Goal: Information Seeking & Learning: Learn about a topic

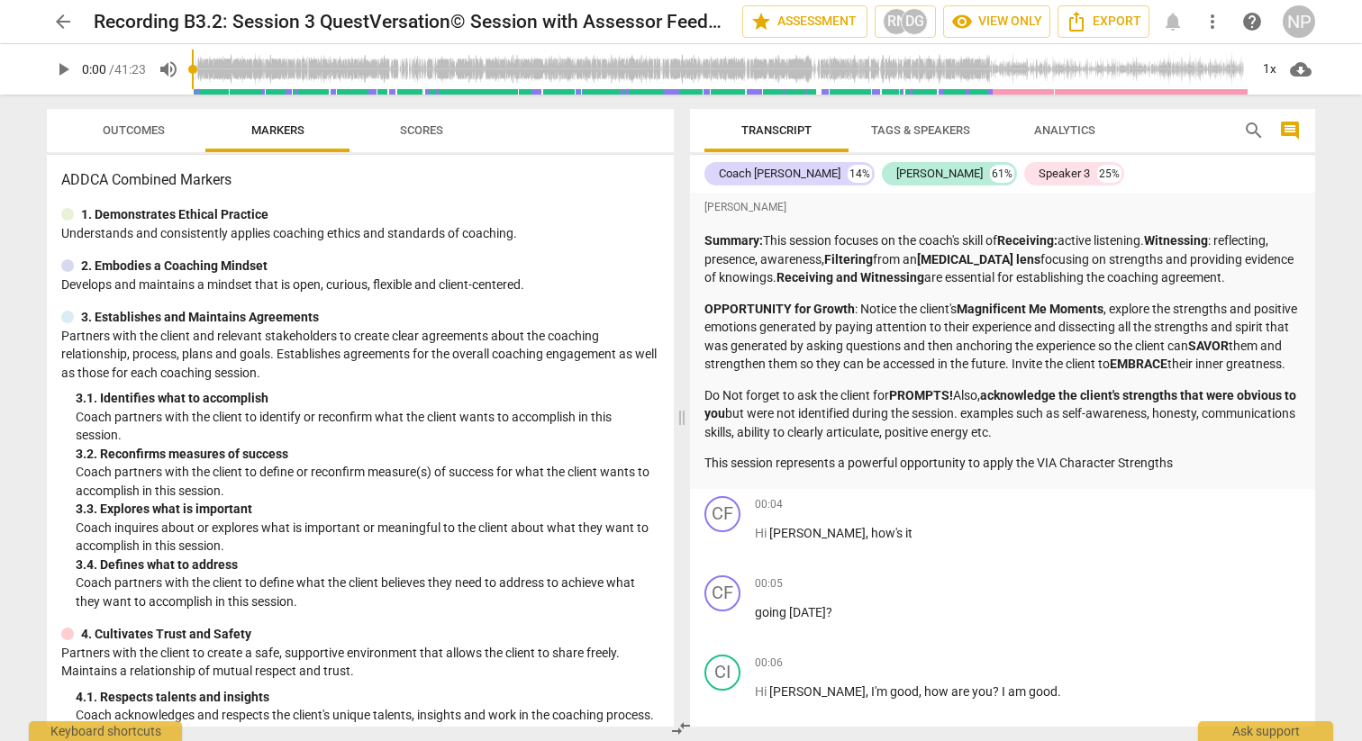
click at [68, 74] on span "play_arrow" at bounding box center [63, 70] width 22 height 22
click at [1268, 69] on div "1x" at bounding box center [1269, 69] width 34 height 29
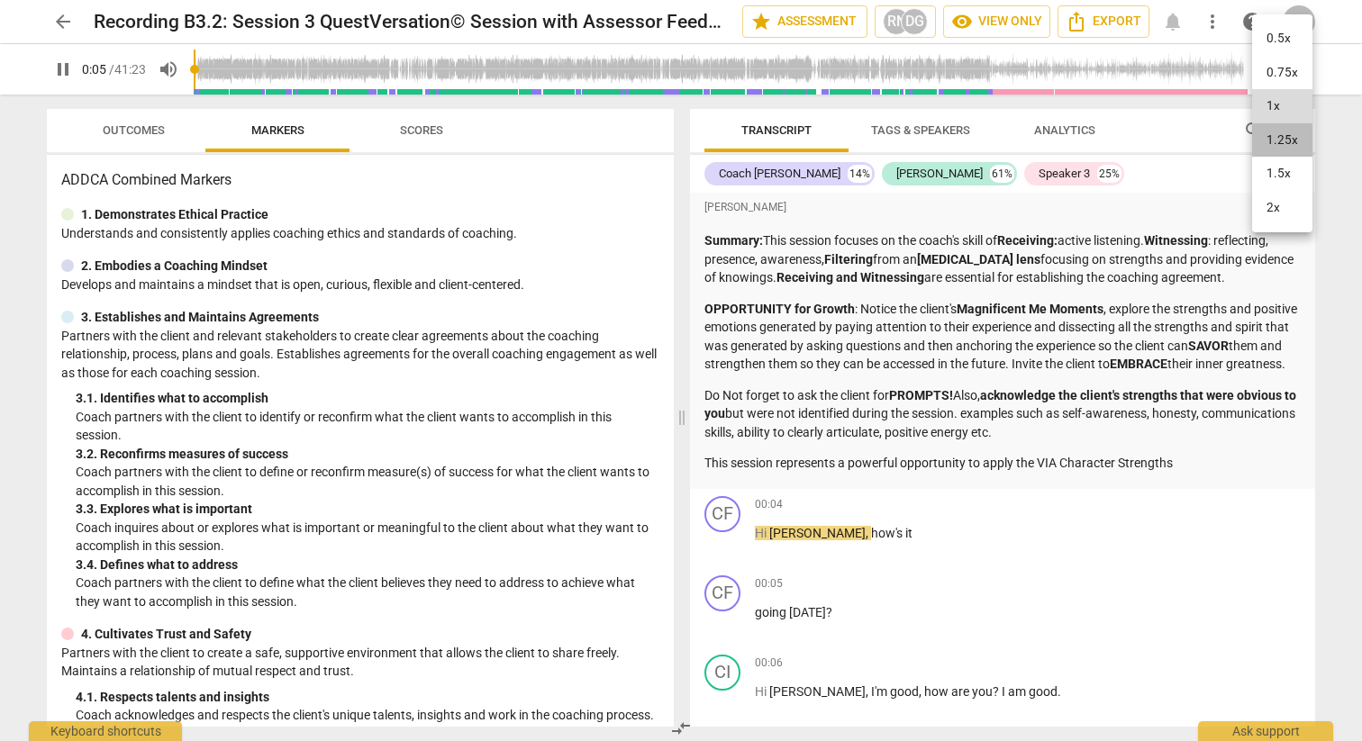
click at [1283, 145] on li "1.25x" at bounding box center [1282, 140] width 60 height 34
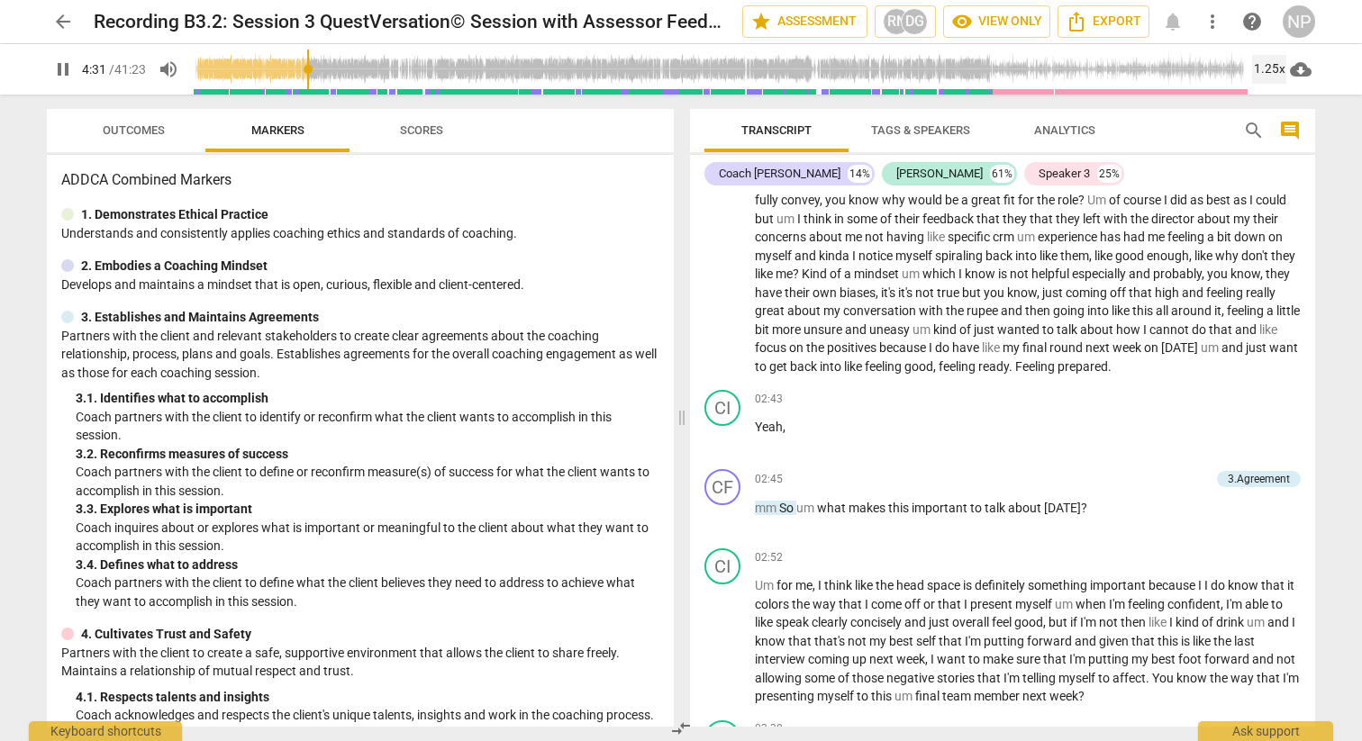
scroll to position [643, 0]
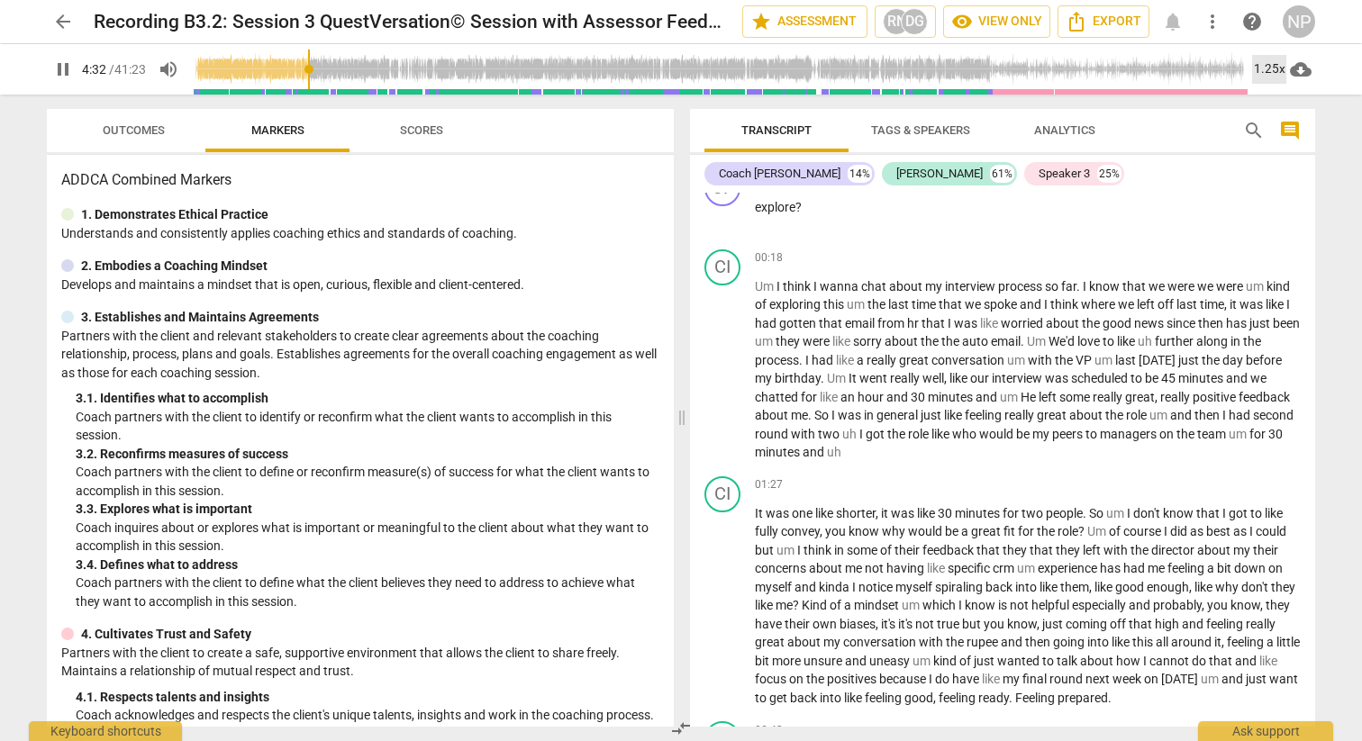
click at [1269, 70] on div "1.25x" at bounding box center [1269, 69] width 34 height 29
click at [1274, 113] on li "1x" at bounding box center [1282, 106] width 60 height 34
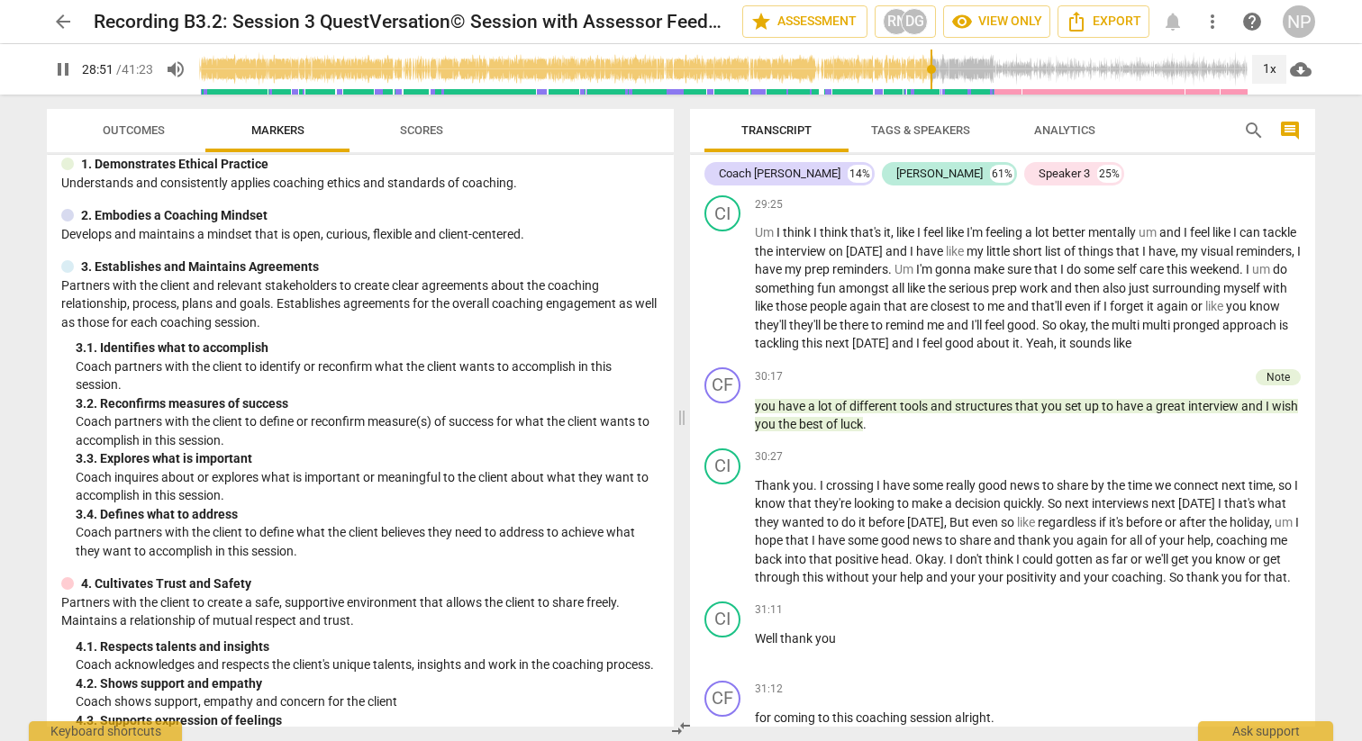
scroll to position [0, 0]
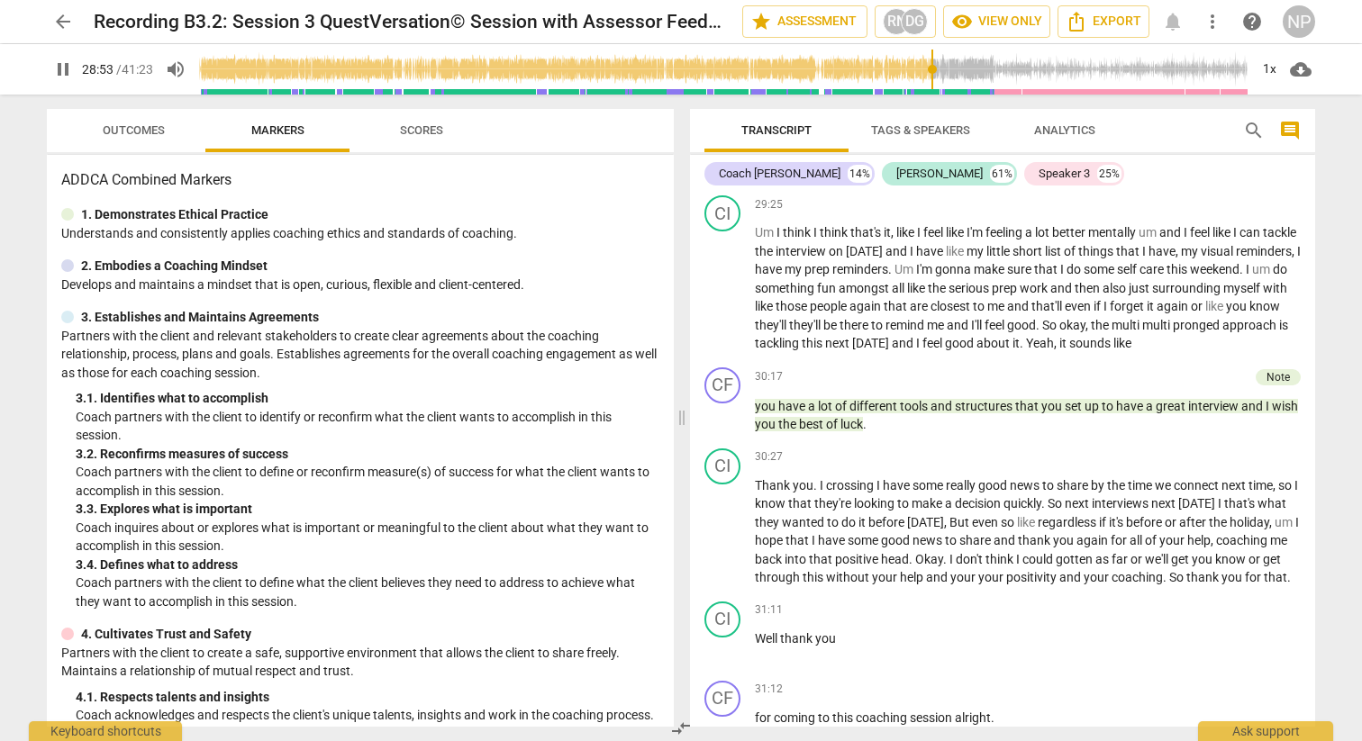
click at [426, 132] on span "Scores" at bounding box center [421, 130] width 43 height 14
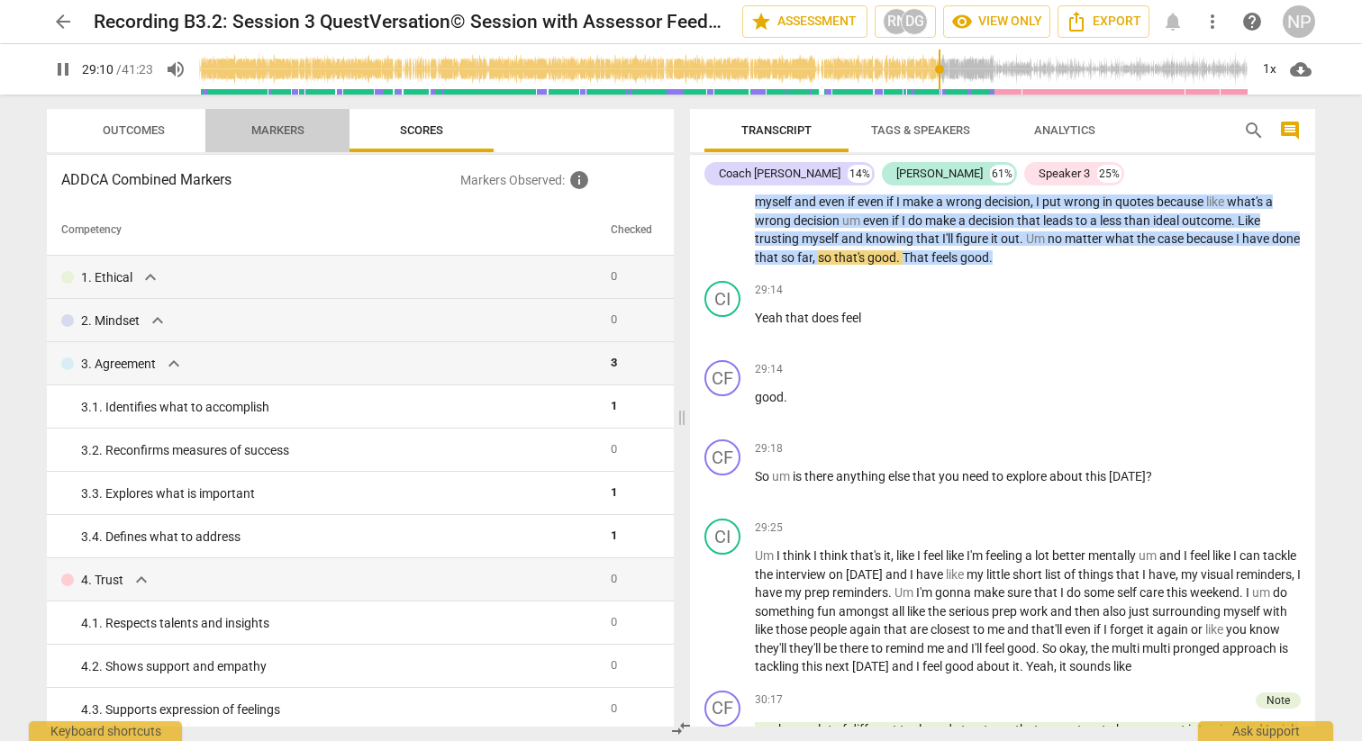
click at [288, 137] on span "Markers" at bounding box center [278, 131] width 96 height 24
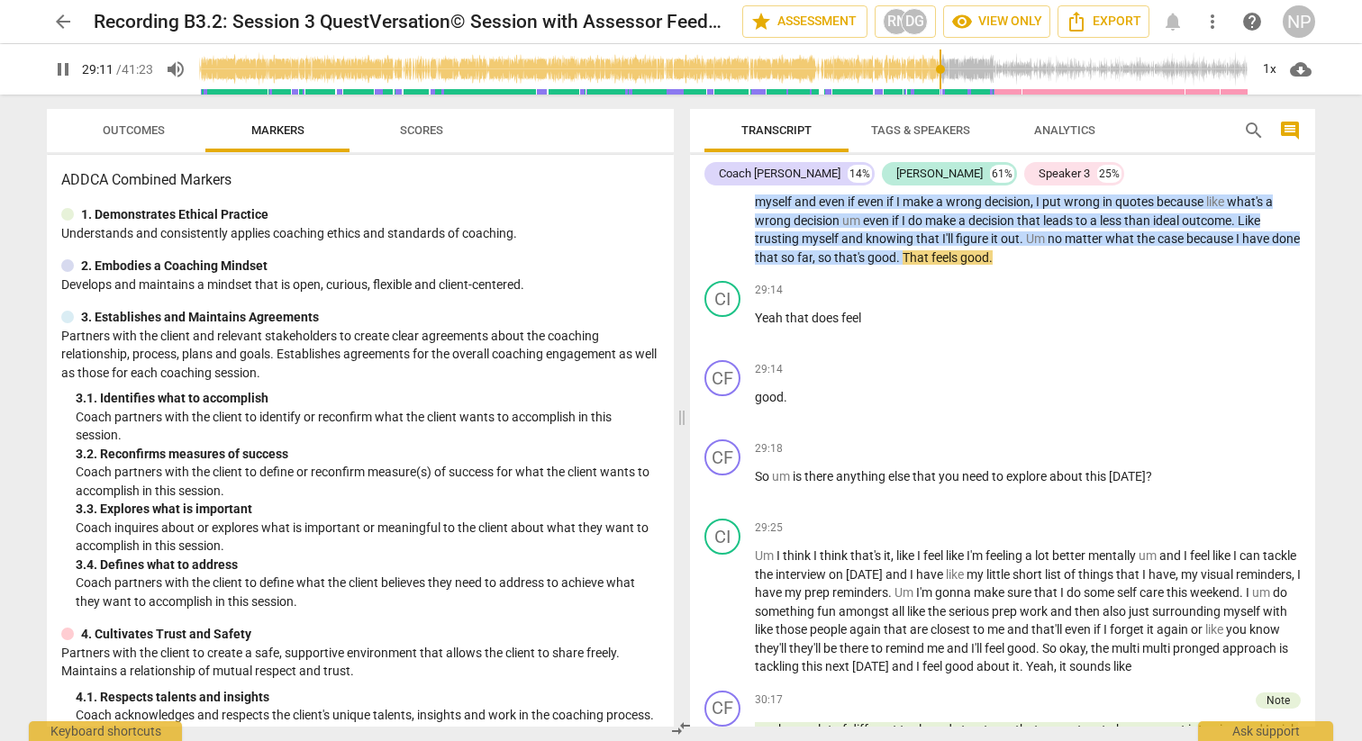
click at [148, 119] on span "Outcomes" at bounding box center [133, 131] width 105 height 24
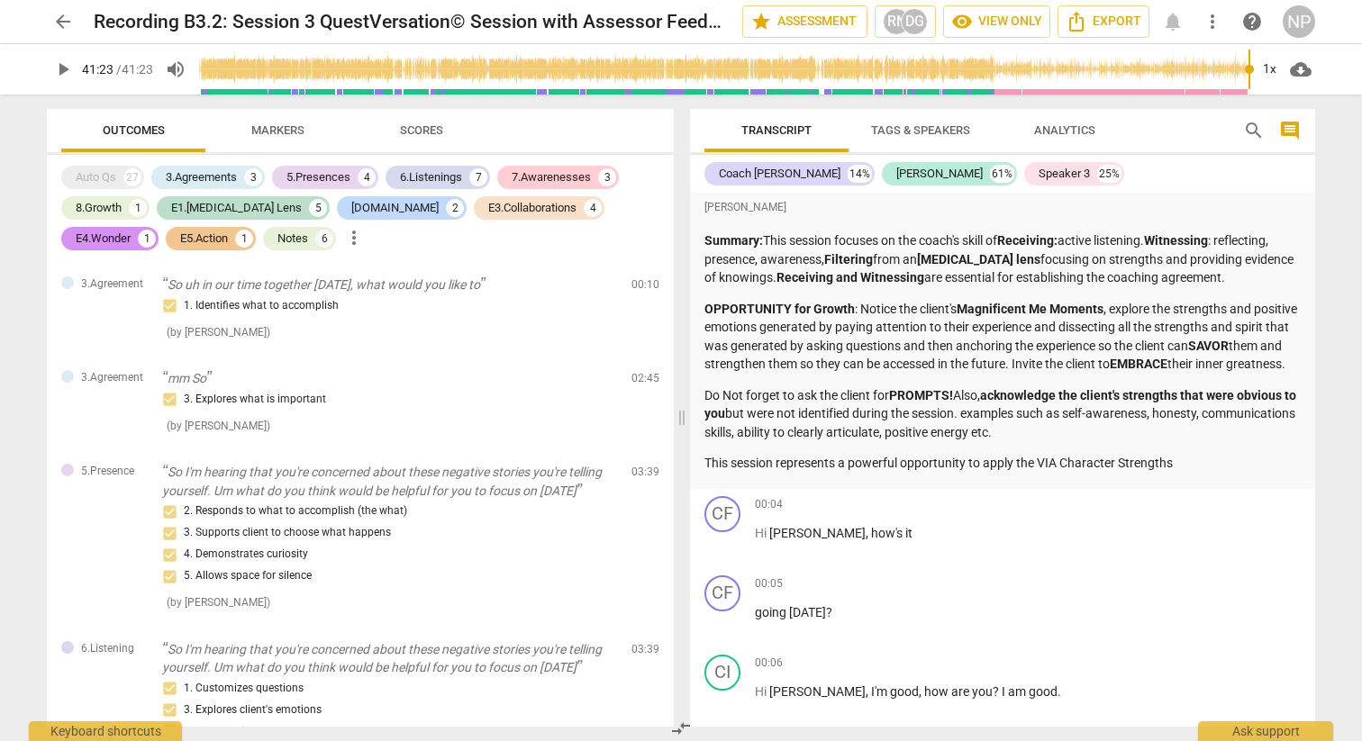
scroll to position [11151, 0]
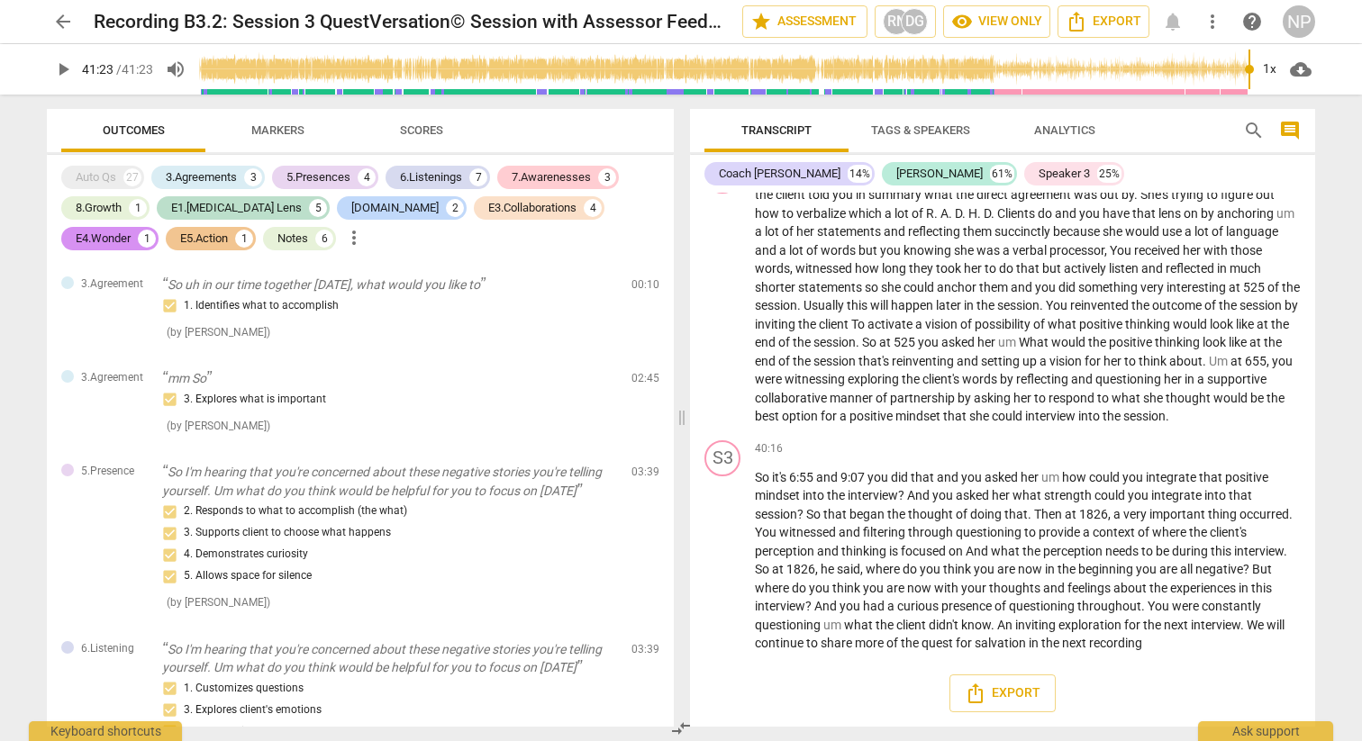
type input "2483"
